Goal: Transaction & Acquisition: Purchase product/service

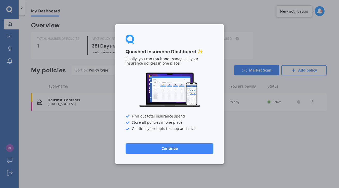
click at [176, 148] on button "Continue" at bounding box center [170, 148] width 88 height 10
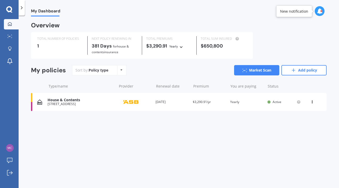
click at [70, 98] on div "House & Contents" at bounding box center [81, 100] width 66 height 4
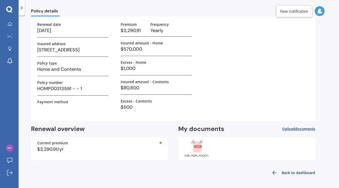
scroll to position [29, 0]
click at [297, 172] on link "Back to dashboard" at bounding box center [291, 173] width 47 height 12
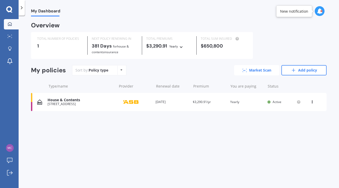
click at [255, 68] on link "Market Scan" at bounding box center [256, 70] width 45 height 10
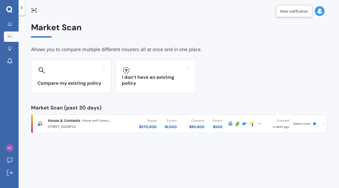
click at [69, 119] on span "House & Contents" at bounding box center [64, 120] width 33 height 5
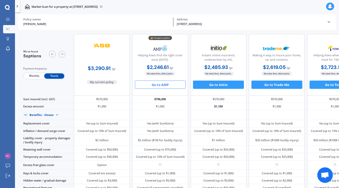
click at [162, 87] on button "Go to AMP" at bounding box center [160, 85] width 51 height 8
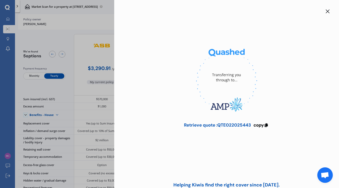
click at [158, 85] on div at bounding box center [227, 81] width 208 height 71
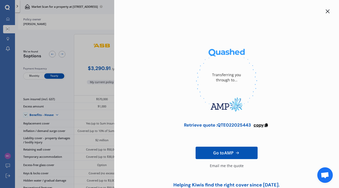
click at [263, 123] on span "copy" at bounding box center [259, 125] width 10 height 6
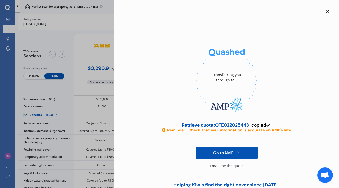
click at [217, 153] on span "Go to AMP" at bounding box center [223, 153] width 20 height 6
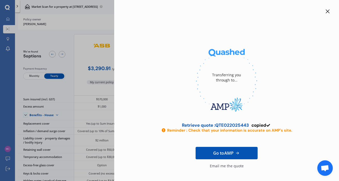
click at [225, 153] on span "Go to AMP" at bounding box center [223, 153] width 20 height 6
click at [220, 167] on div "Email me the quote" at bounding box center [227, 168] width 34 height 10
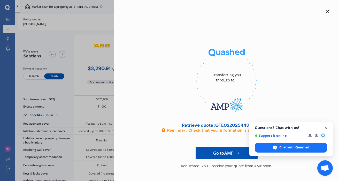
click at [327, 128] on span "Open chat" at bounding box center [326, 128] width 6 height 6
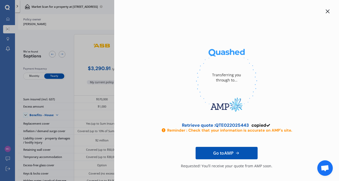
click at [96, 18] on div "Transferring you through to... Retrieve quote : QTE022025443 copied Reminder : …" at bounding box center [169, 90] width 339 height 181
click at [326, 10] on icon at bounding box center [328, 11] width 4 height 4
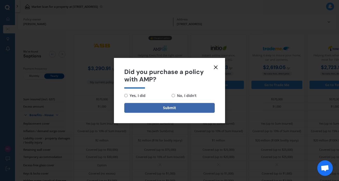
click at [215, 66] on icon at bounding box center [216, 67] width 6 height 6
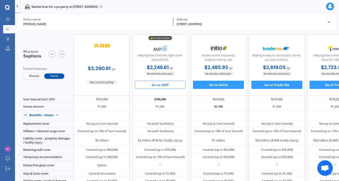
click at [36, 77] on span "Monthly" at bounding box center [34, 75] width 20 height 5
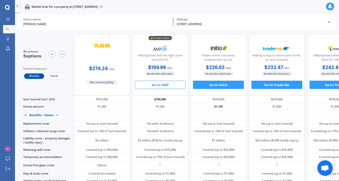
click at [160, 84] on button "Go to AMP" at bounding box center [160, 85] width 51 height 8
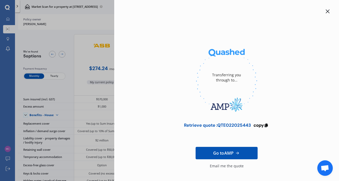
click at [326, 12] on icon at bounding box center [328, 11] width 4 height 4
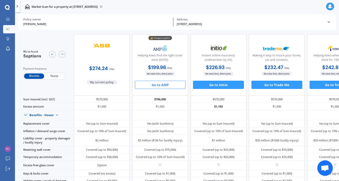
click at [326, 10] on div "My Dashboard Market Scan Explore insurance Notifications [PERSON_NAME] Submit f…" at bounding box center [169, 90] width 339 height 181
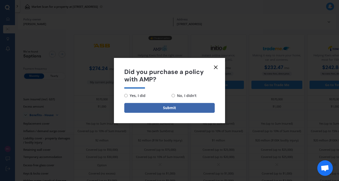
click at [215, 67] on line at bounding box center [215, 67] width 3 height 3
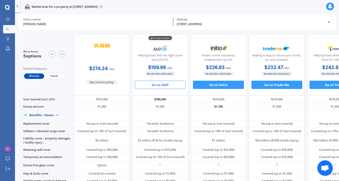
click at [51, 77] on span "Yearly" at bounding box center [54, 75] width 20 height 5
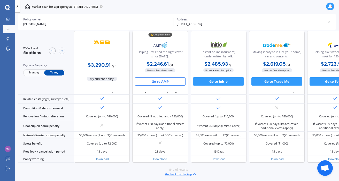
scroll to position [252, 0]
click at [169, 172] on button "Go back to the top" at bounding box center [181, 174] width 32 height 5
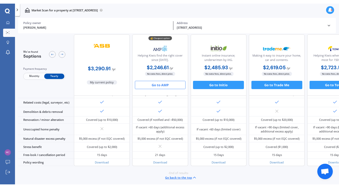
scroll to position [0, 0]
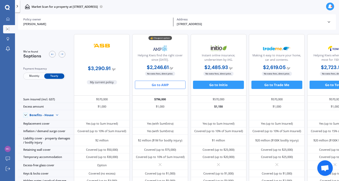
click at [329, 23] on icon at bounding box center [329, 22] width 4 height 4
